Goal: Register for event/course

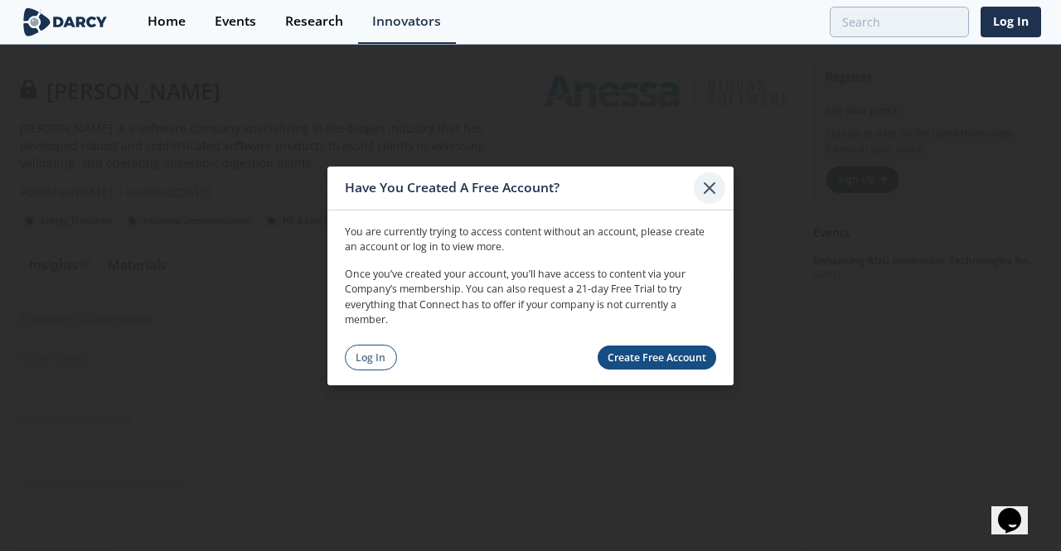
click at [711, 193] on icon at bounding box center [710, 187] width 20 height 20
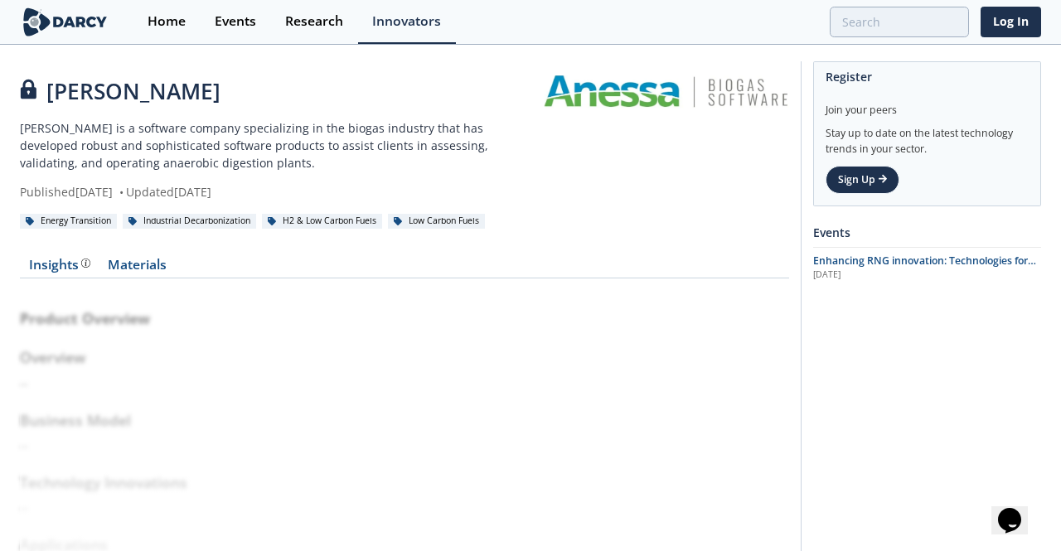
click at [708, 387] on div "Product Overview Overview -- Business Model -- Technology Innovations -- Applic…" at bounding box center [404, 451] width 769 height 323
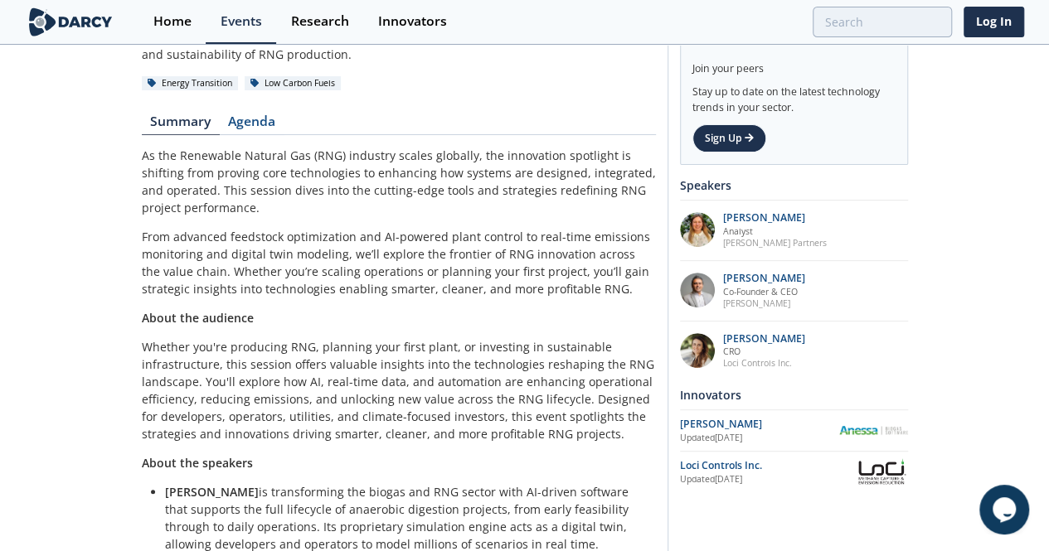
scroll to position [224, 0]
click at [766, 137] on link "Sign Up" at bounding box center [729, 138] width 74 height 28
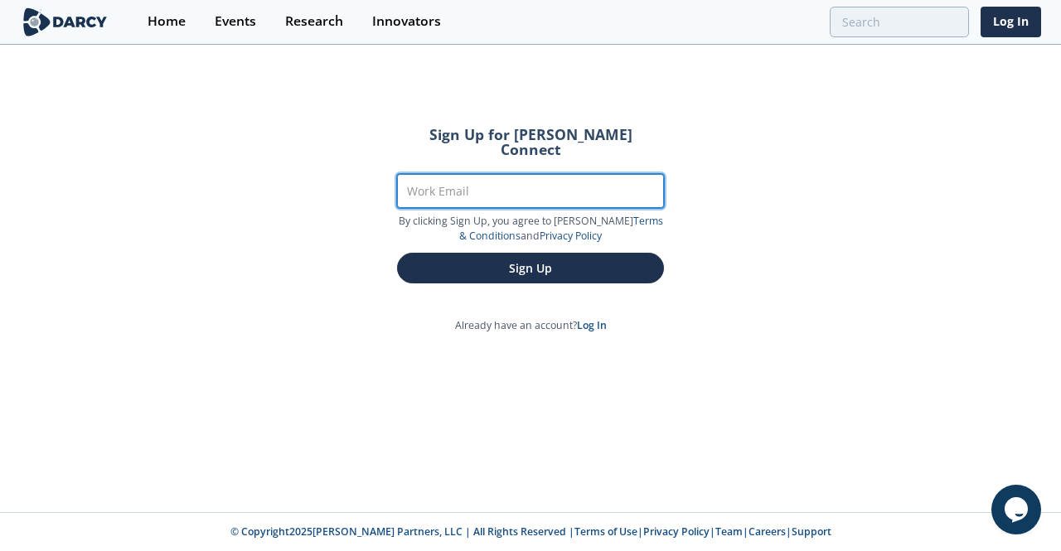
click at [590, 174] on input "Work Email" at bounding box center [530, 191] width 267 height 34
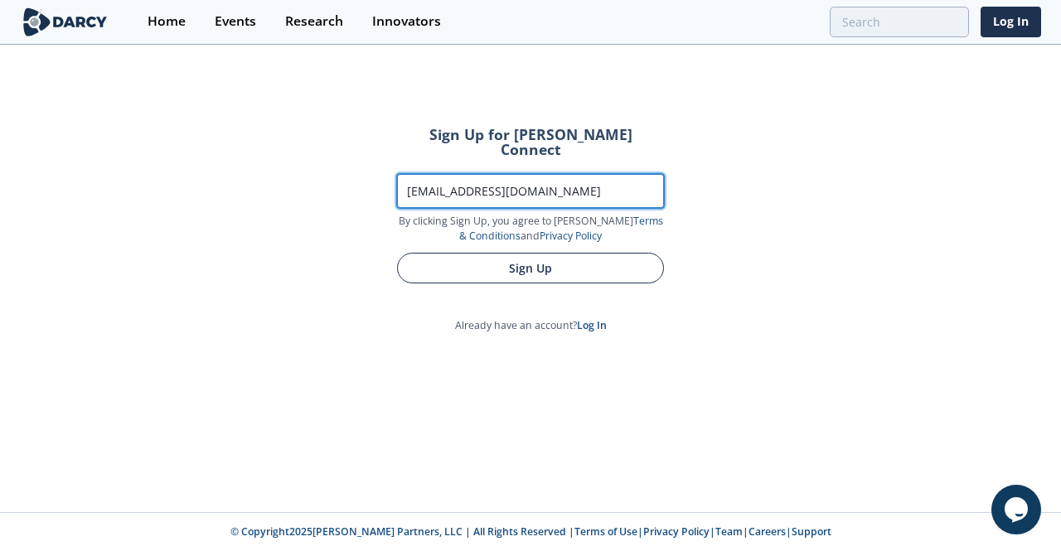
type input "ddeandrade@summitutilities.com"
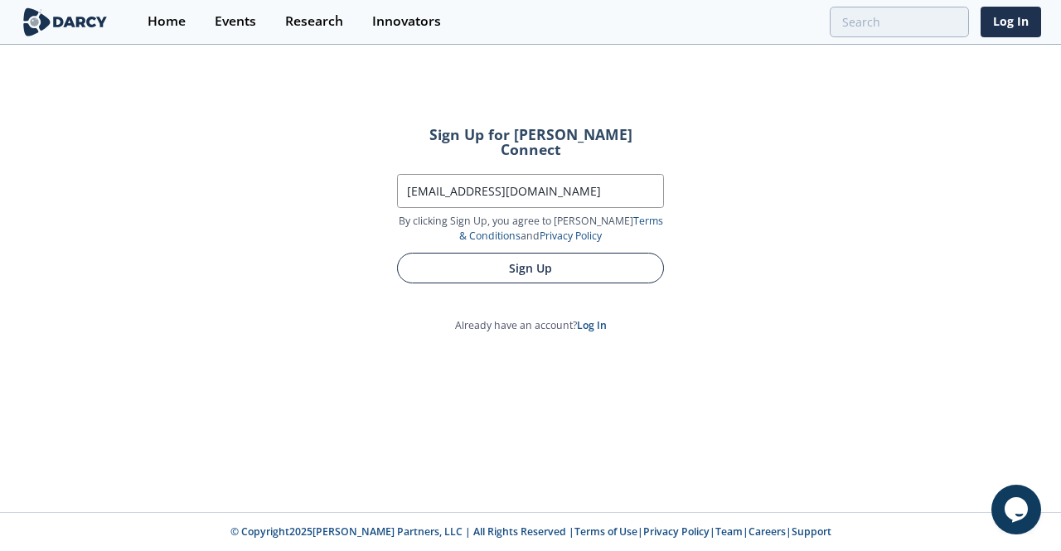
click at [565, 258] on button "Sign Up" at bounding box center [530, 268] width 267 height 31
click at [597, 255] on button "Sign Up" at bounding box center [530, 268] width 267 height 31
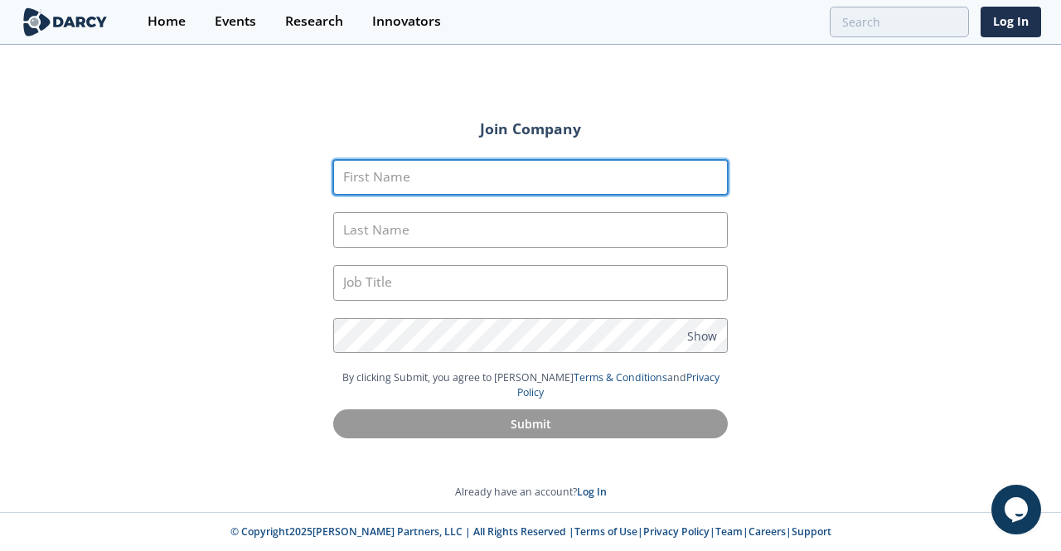
click at [644, 184] on input "First Name" at bounding box center [530, 178] width 395 height 36
type input "Derek"
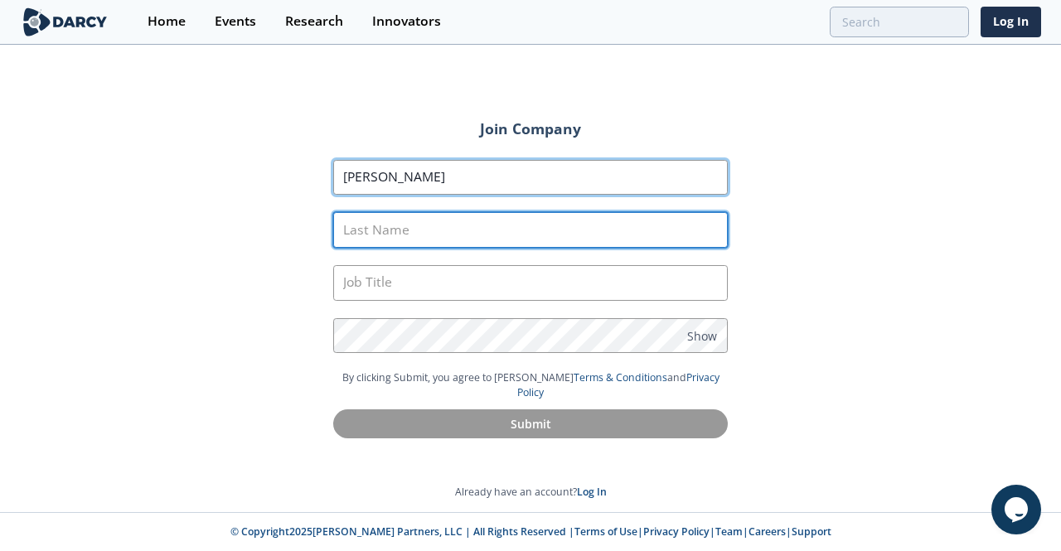
type input "DeAndrade"
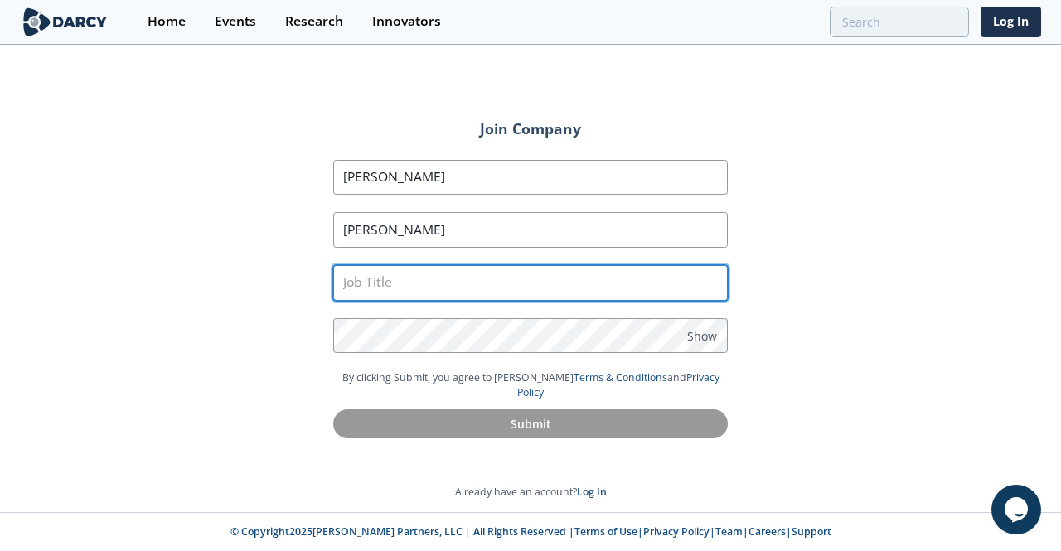
click at [464, 281] on input "text" at bounding box center [530, 283] width 395 height 36
type input "Senior Director of Operations and Strategy"
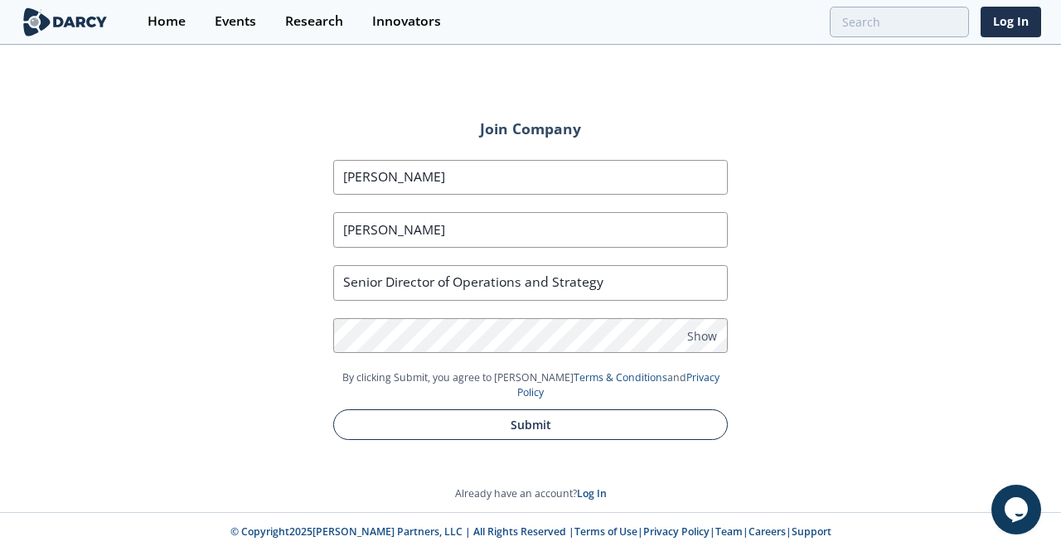
click at [575, 412] on button "Submit" at bounding box center [530, 425] width 395 height 31
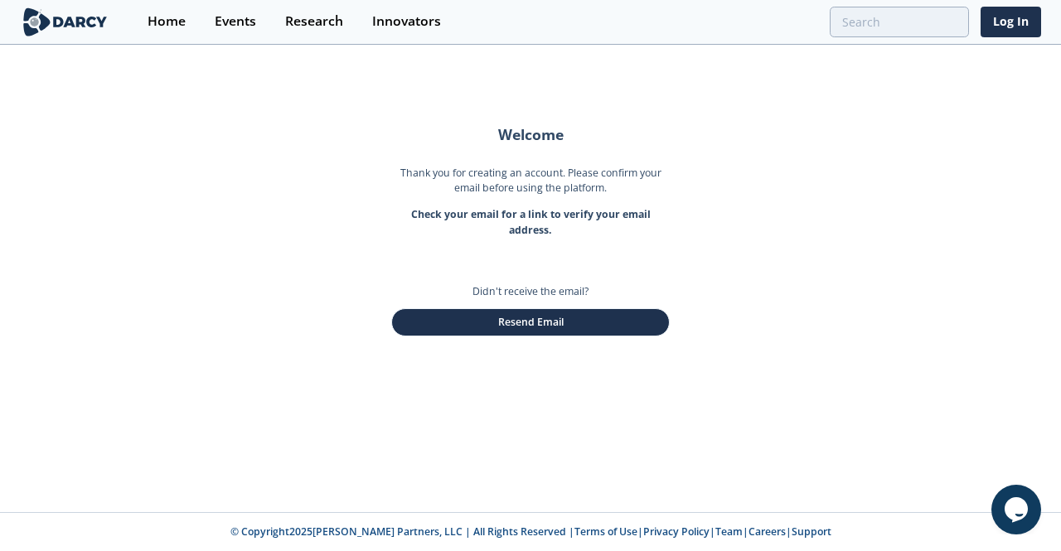
click at [763, 230] on div "Welcome Thank you for creating an account. Please confirm your email before usi…" at bounding box center [530, 279] width 1061 height 466
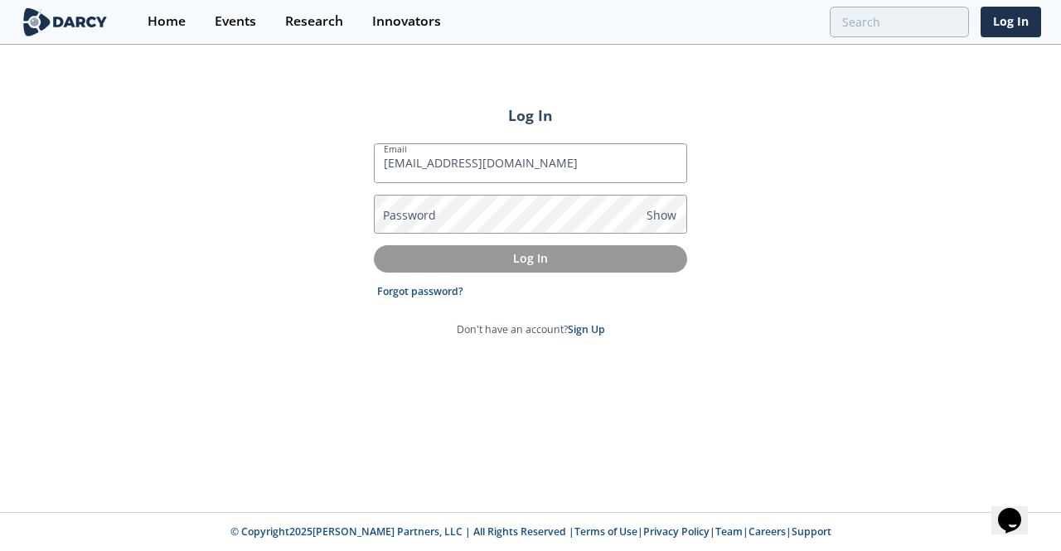
click at [547, 261] on p "Log In" at bounding box center [531, 258] width 290 height 17
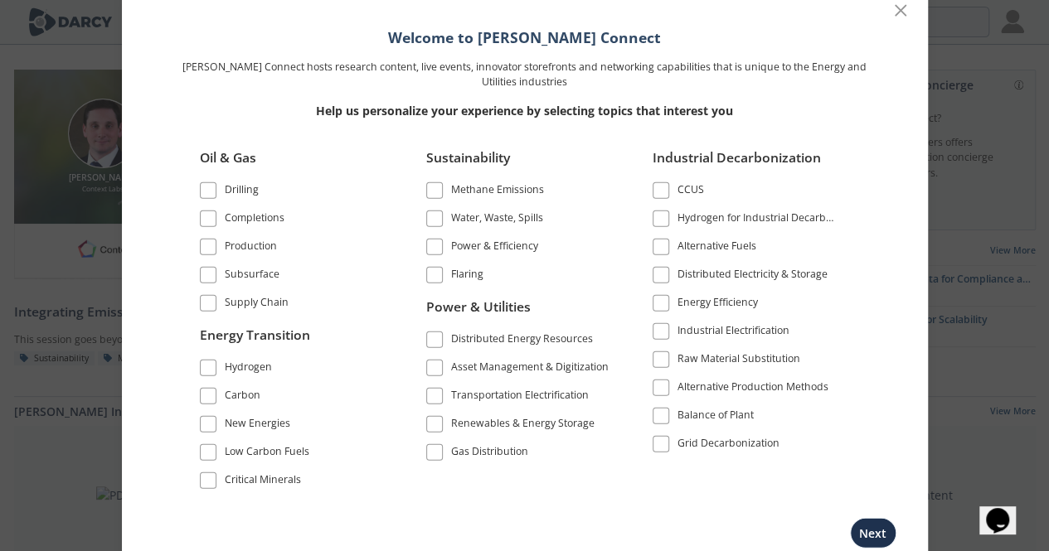
scroll to position [30, 0]
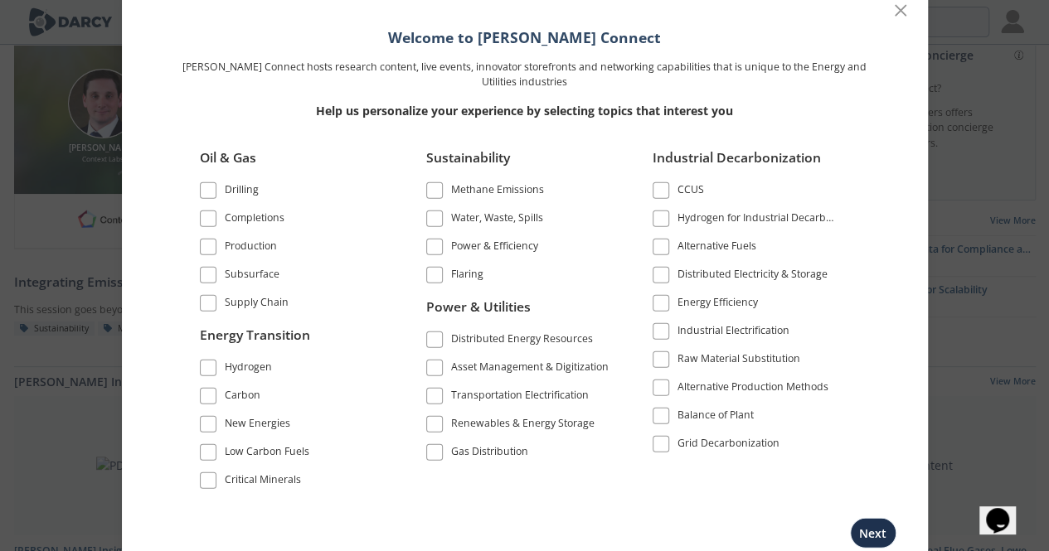
click at [254, 450] on div "Low Carbon Fuels" at bounding box center [267, 454] width 85 height 20
click at [241, 399] on div "Carbon" at bounding box center [243, 398] width 36 height 20
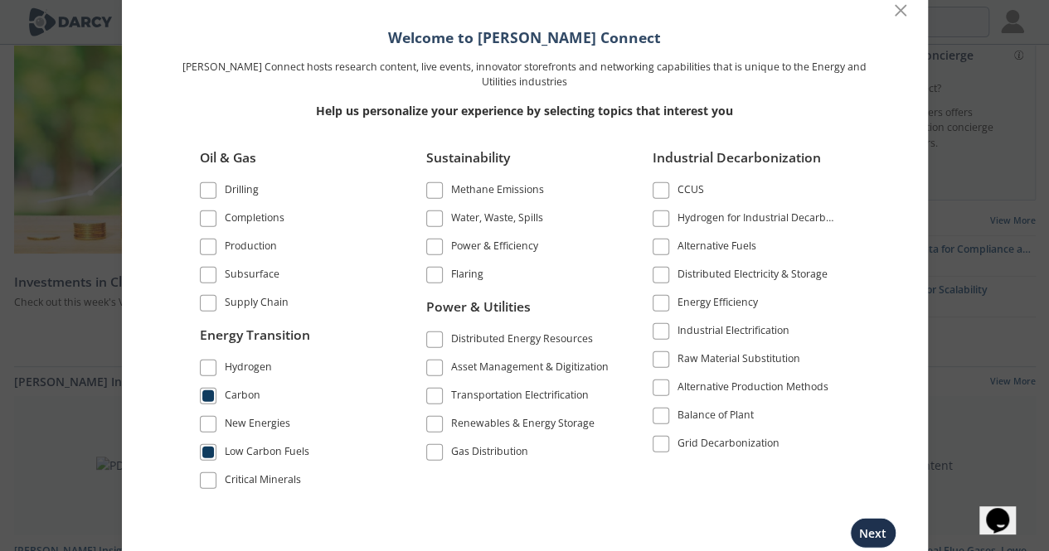
click at [683, 189] on div "CCUS" at bounding box center [690, 192] width 27 height 20
click at [711, 249] on div "Alternative Fuels" at bounding box center [716, 248] width 79 height 20
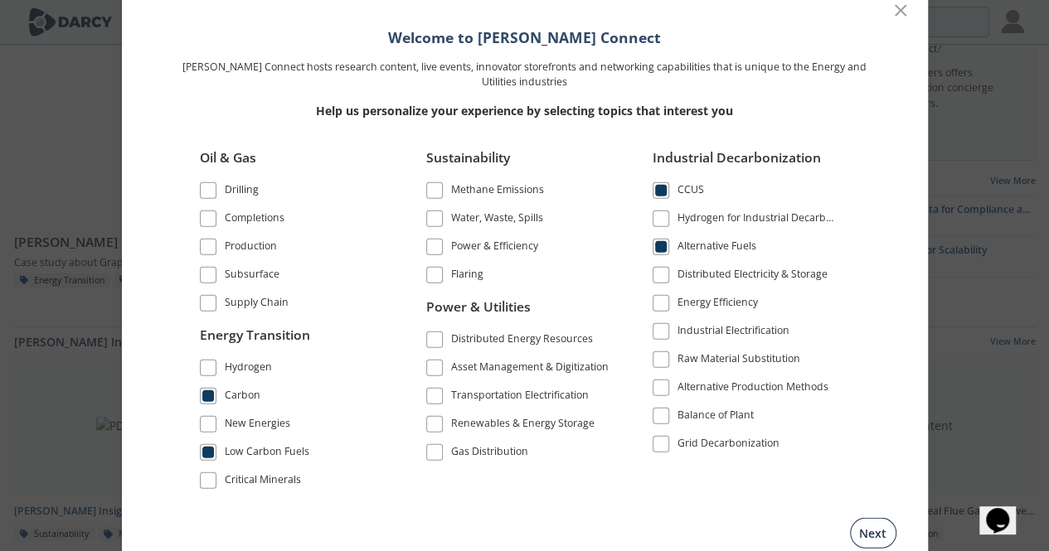
click at [874, 541] on button "Next" at bounding box center [873, 533] width 46 height 31
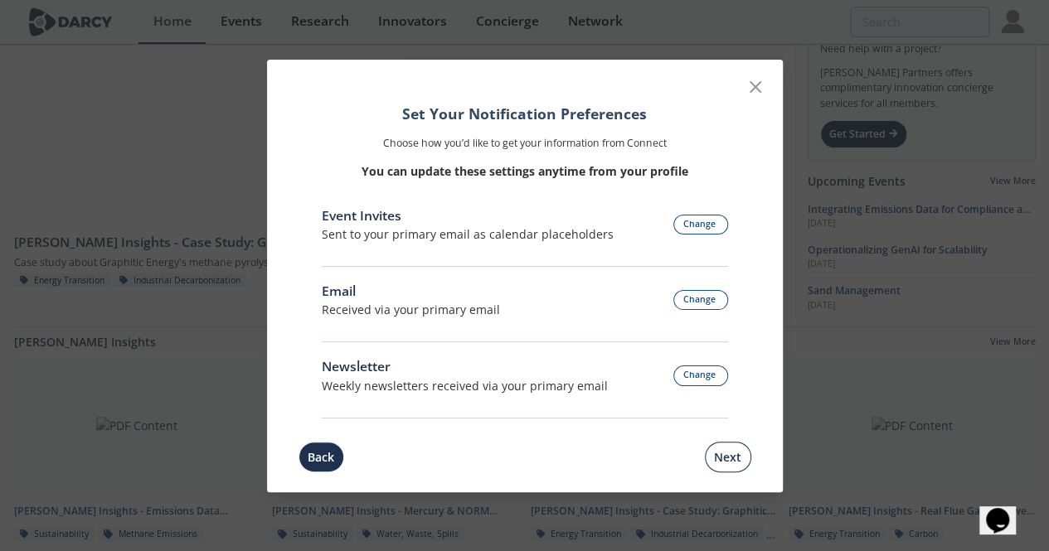
click at [723, 456] on button "Next" at bounding box center [728, 457] width 46 height 31
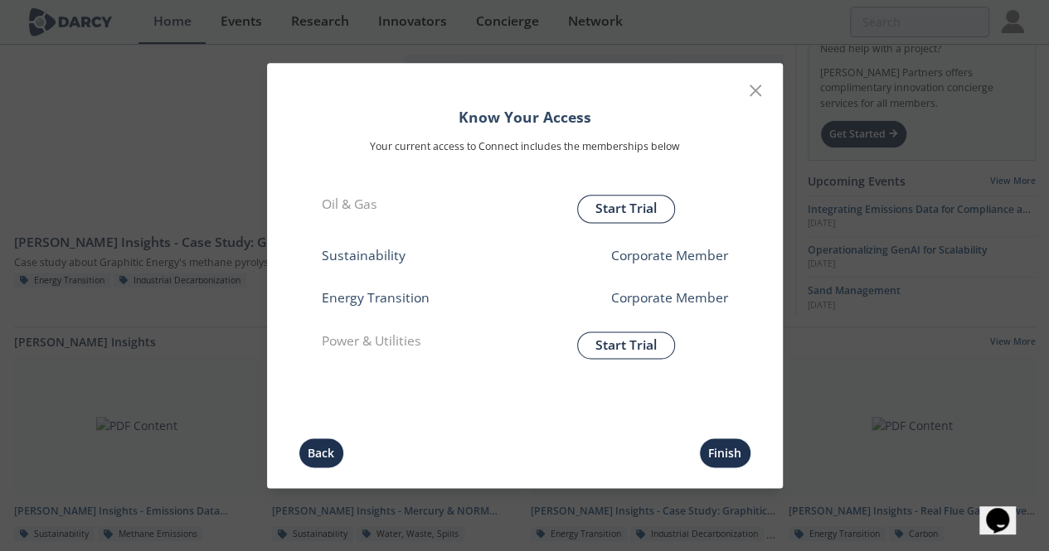
click at [723, 456] on button "Finish" at bounding box center [725, 453] width 52 height 31
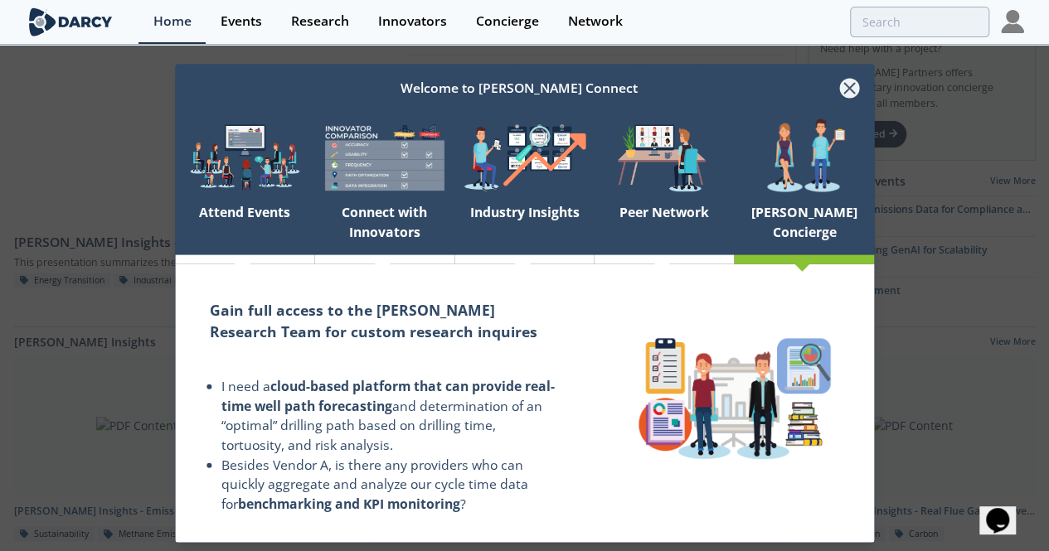
click at [846, 87] on icon at bounding box center [850, 89] width 20 height 20
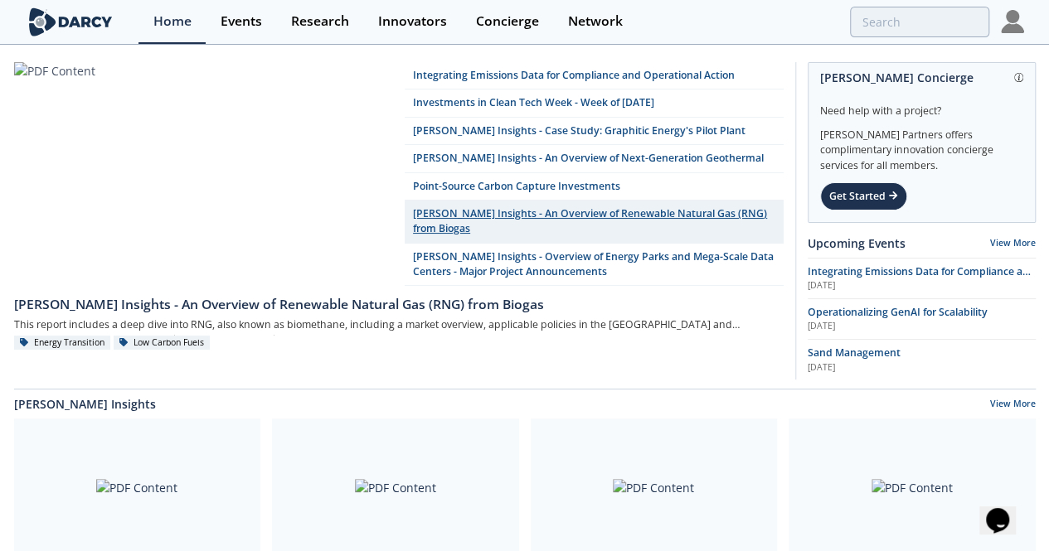
scroll to position [0, 0]
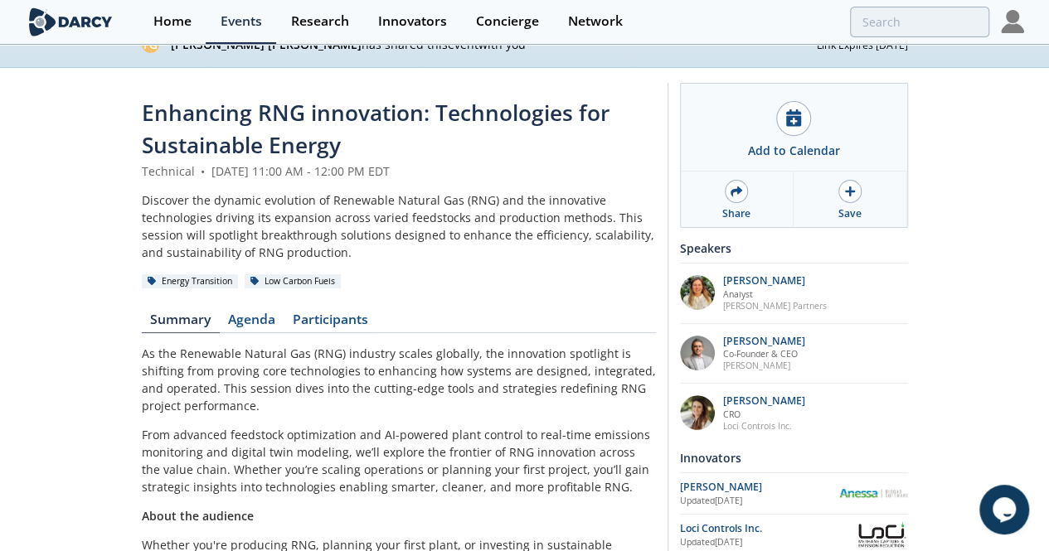
scroll to position [51, 0]
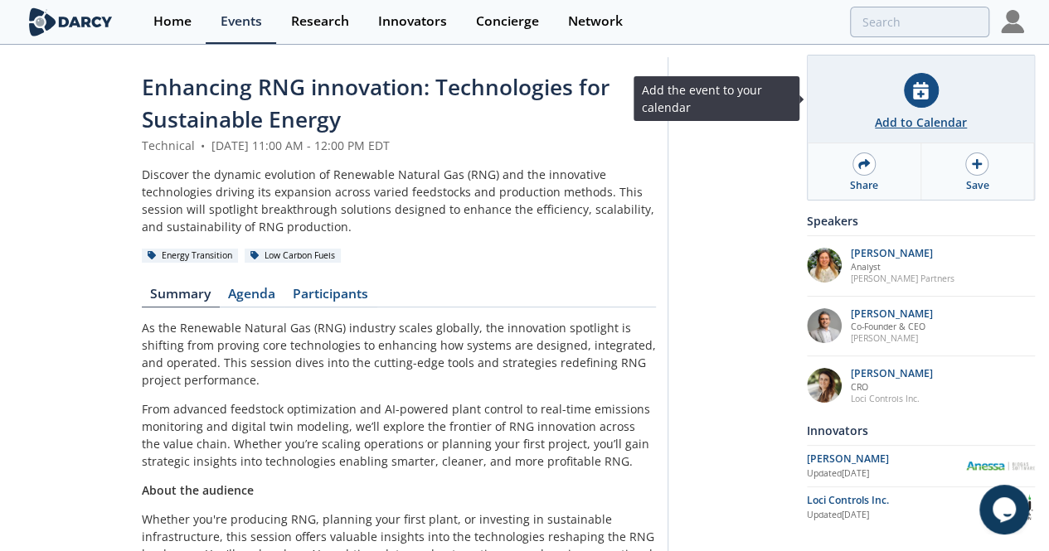
click at [915, 99] on icon at bounding box center [920, 90] width 15 height 17
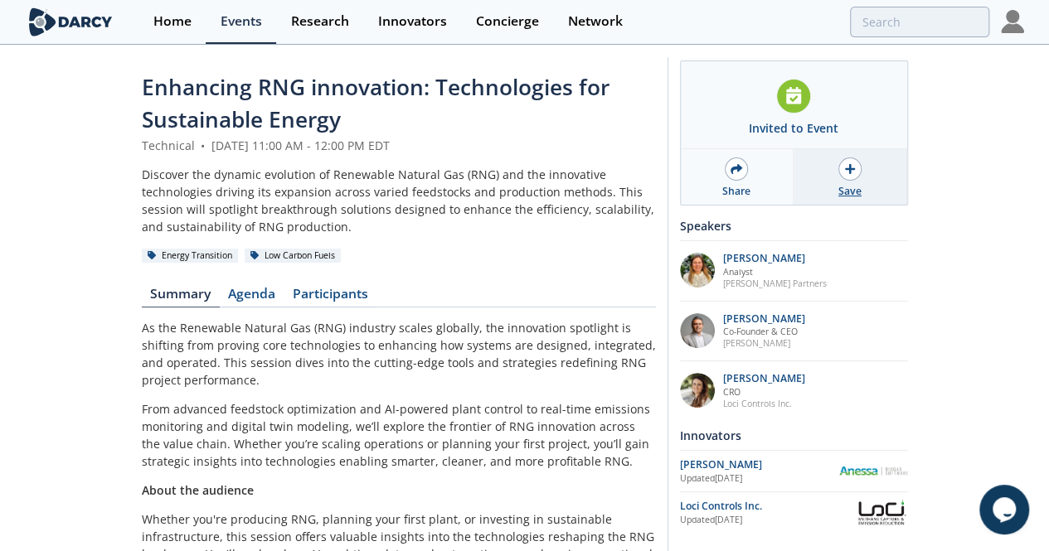
click at [861, 187] on div "Save" at bounding box center [849, 191] width 23 height 15
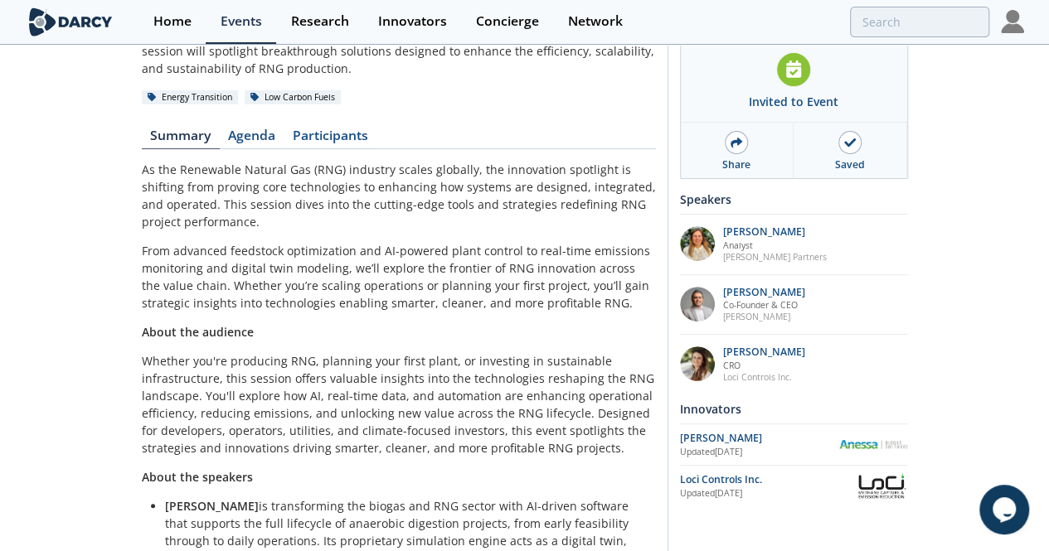
scroll to position [224, 0]
